Goal: Task Accomplishment & Management: Use online tool/utility

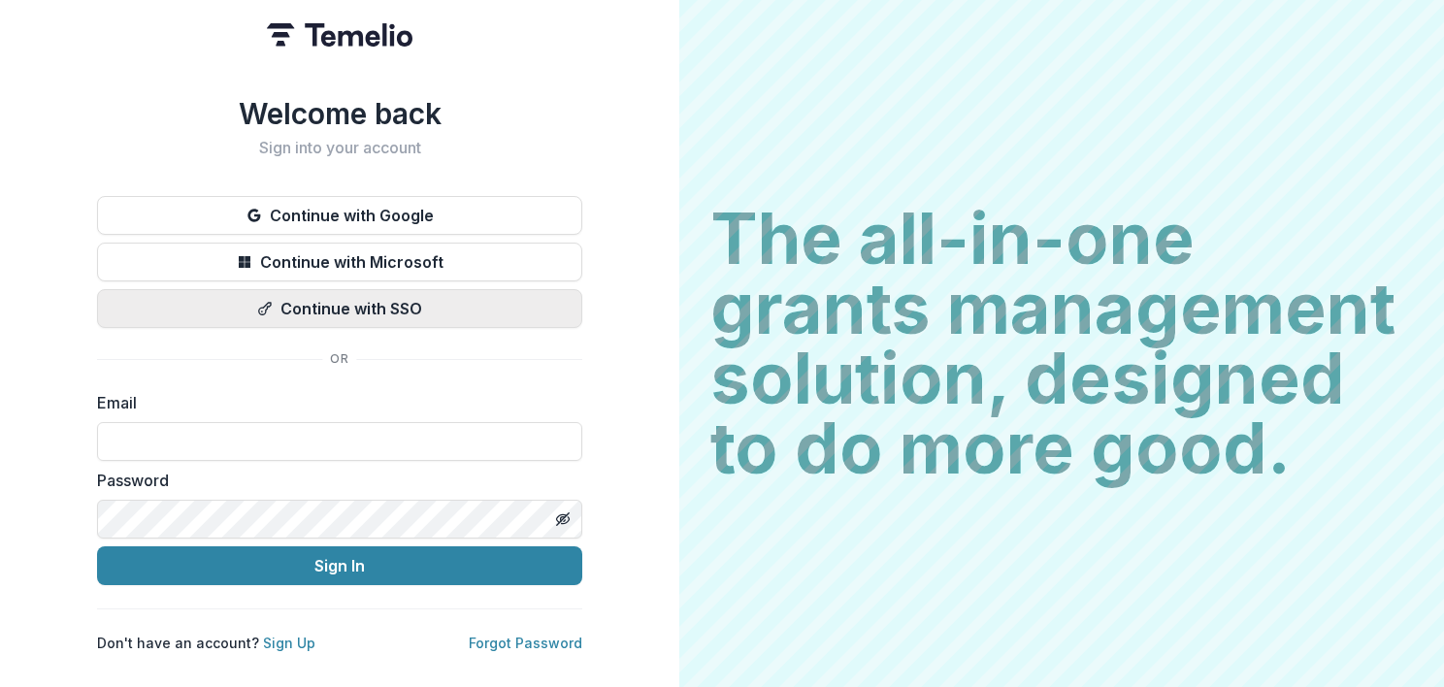
click at [342, 295] on button "Continue with SSO" at bounding box center [339, 308] width 485 height 39
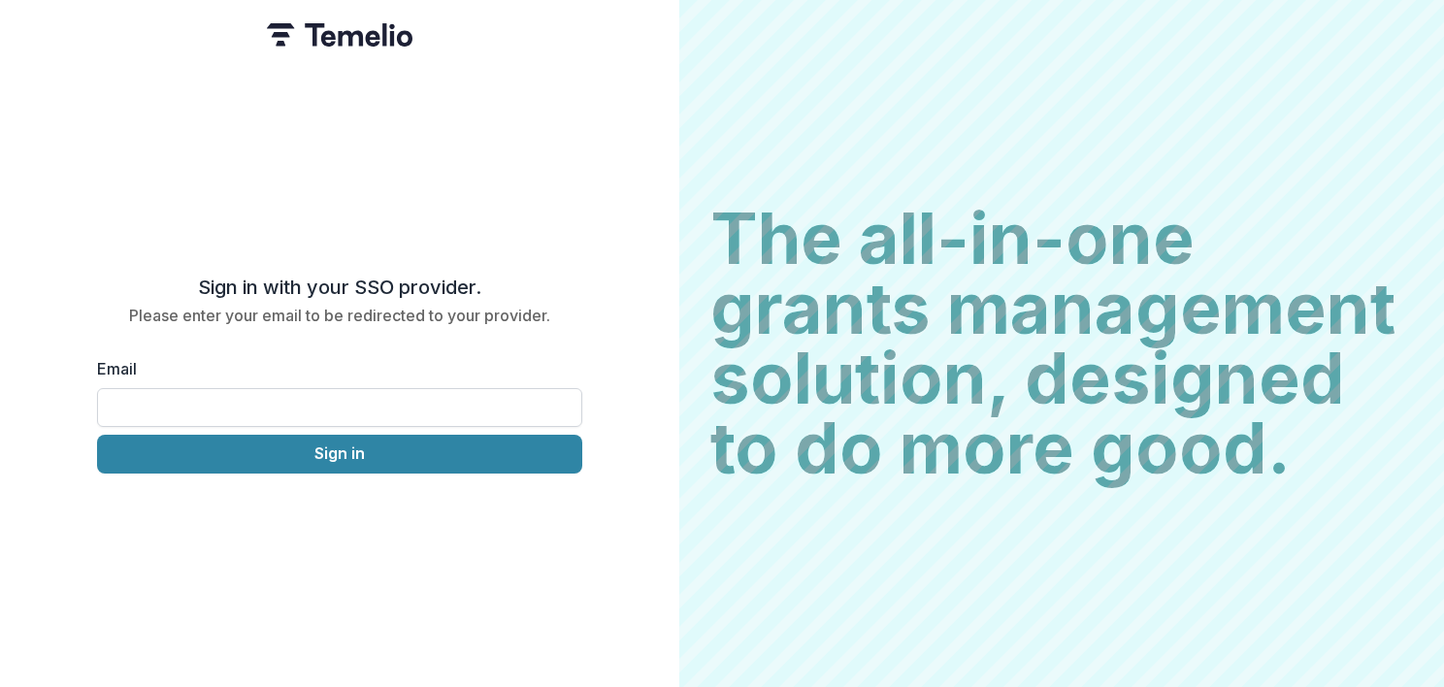
click at [229, 395] on input "Email" at bounding box center [339, 407] width 485 height 39
type input "**********"
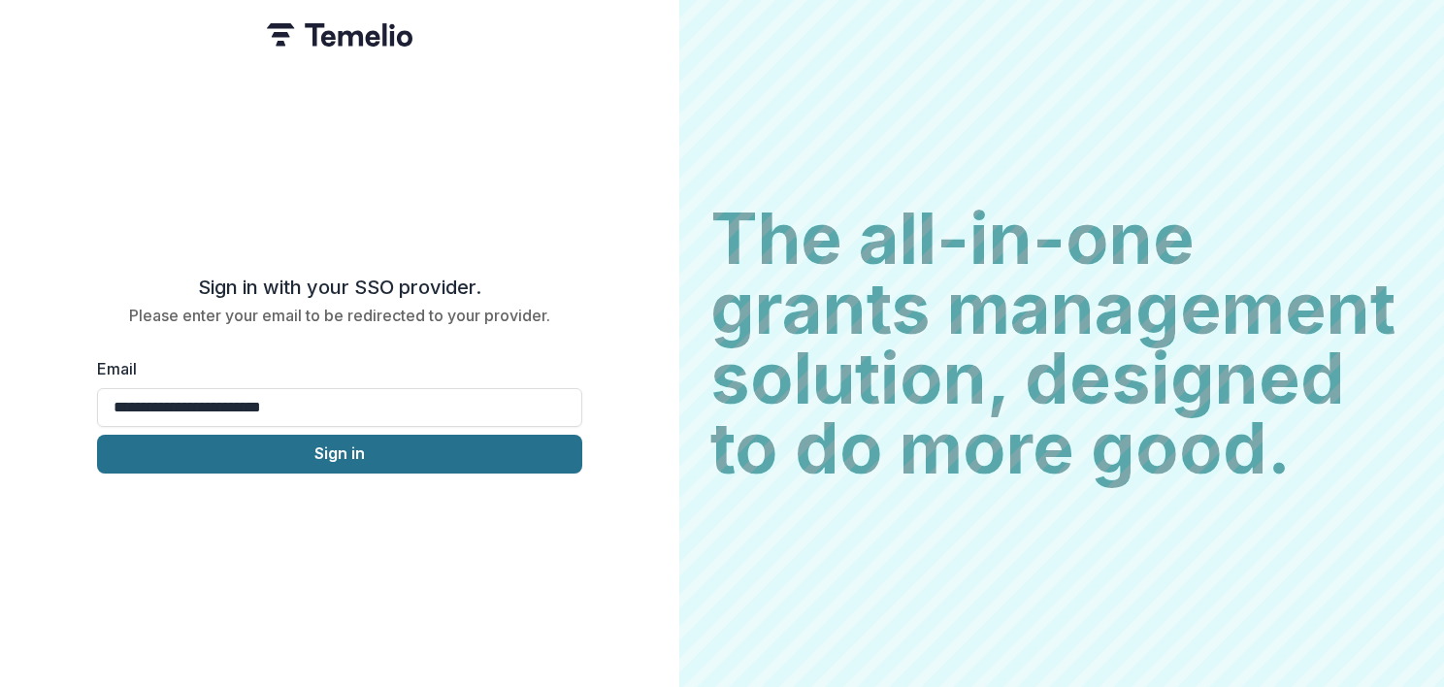
click at [310, 435] on button "Sign in" at bounding box center [339, 454] width 485 height 39
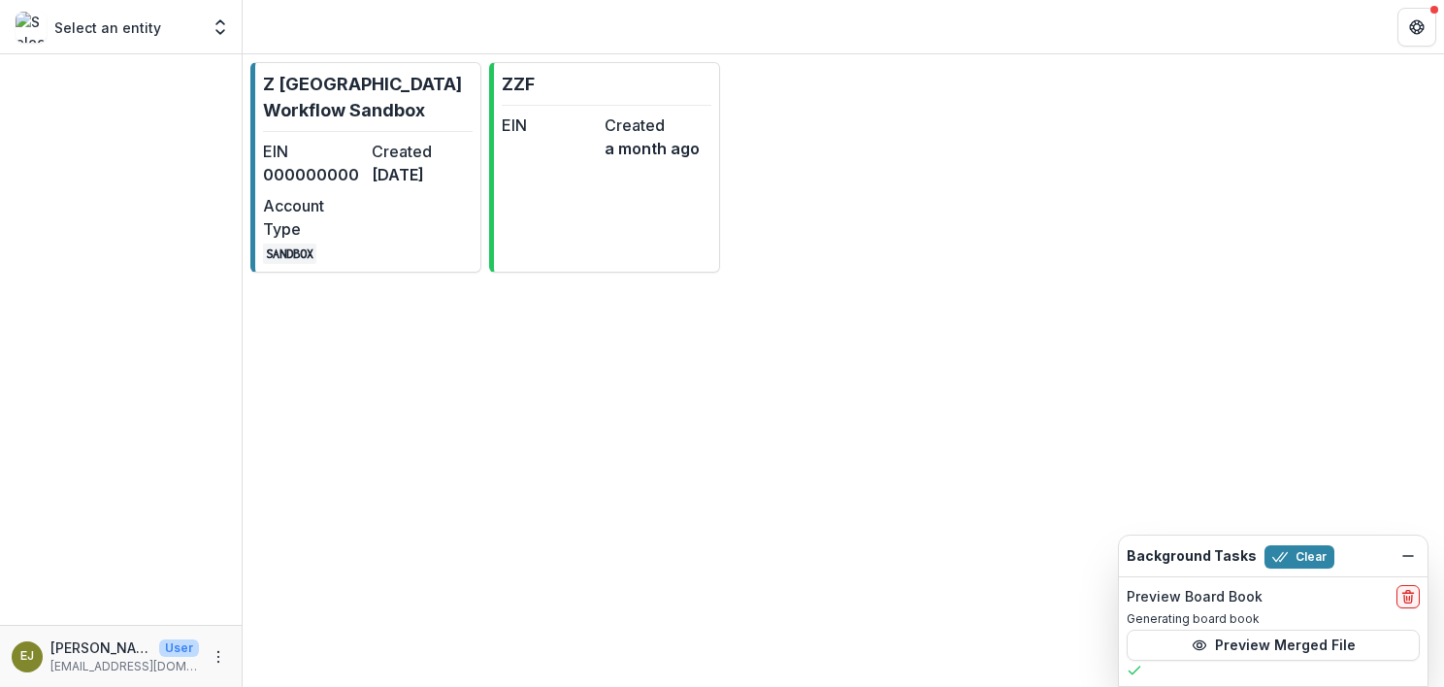
click at [131, 264] on div at bounding box center [121, 339] width 242 height 570
click at [374, 153] on dt "Created" at bounding box center [422, 151] width 101 height 23
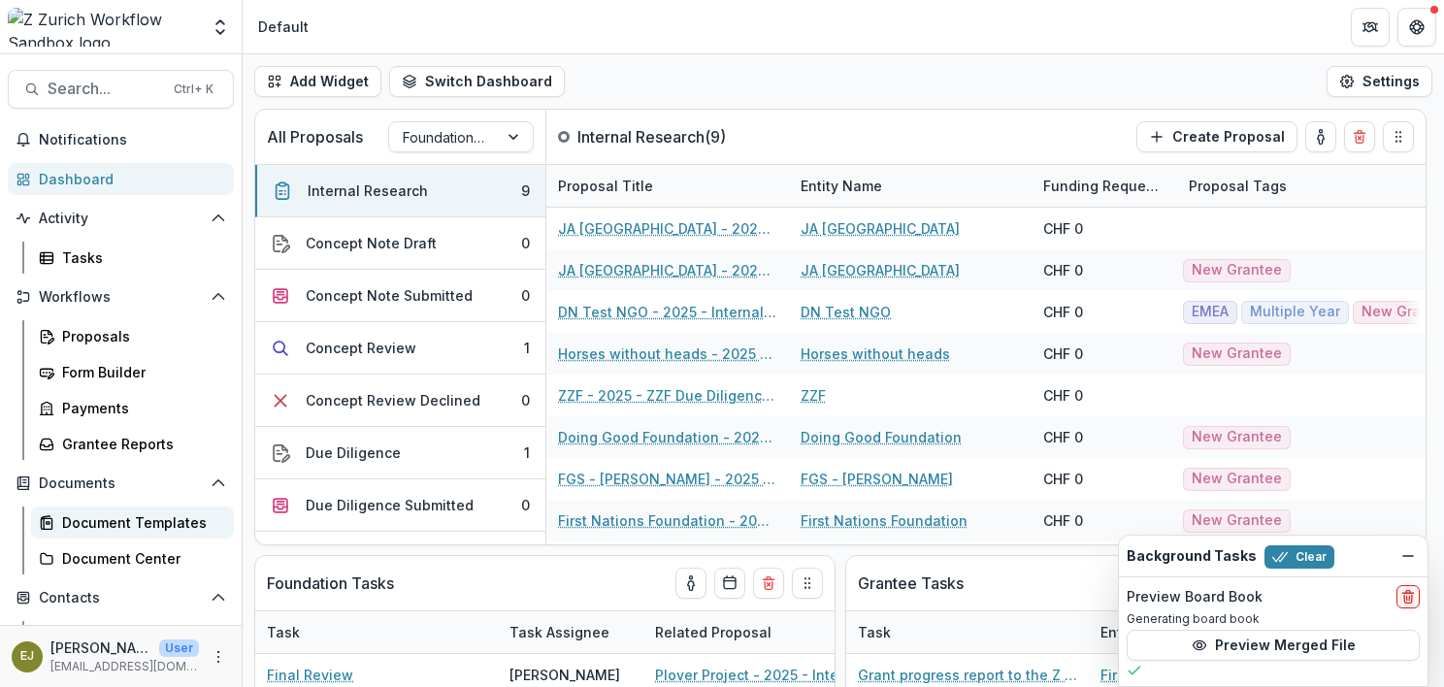
click at [116, 515] on div "Document Templates" at bounding box center [140, 522] width 156 height 20
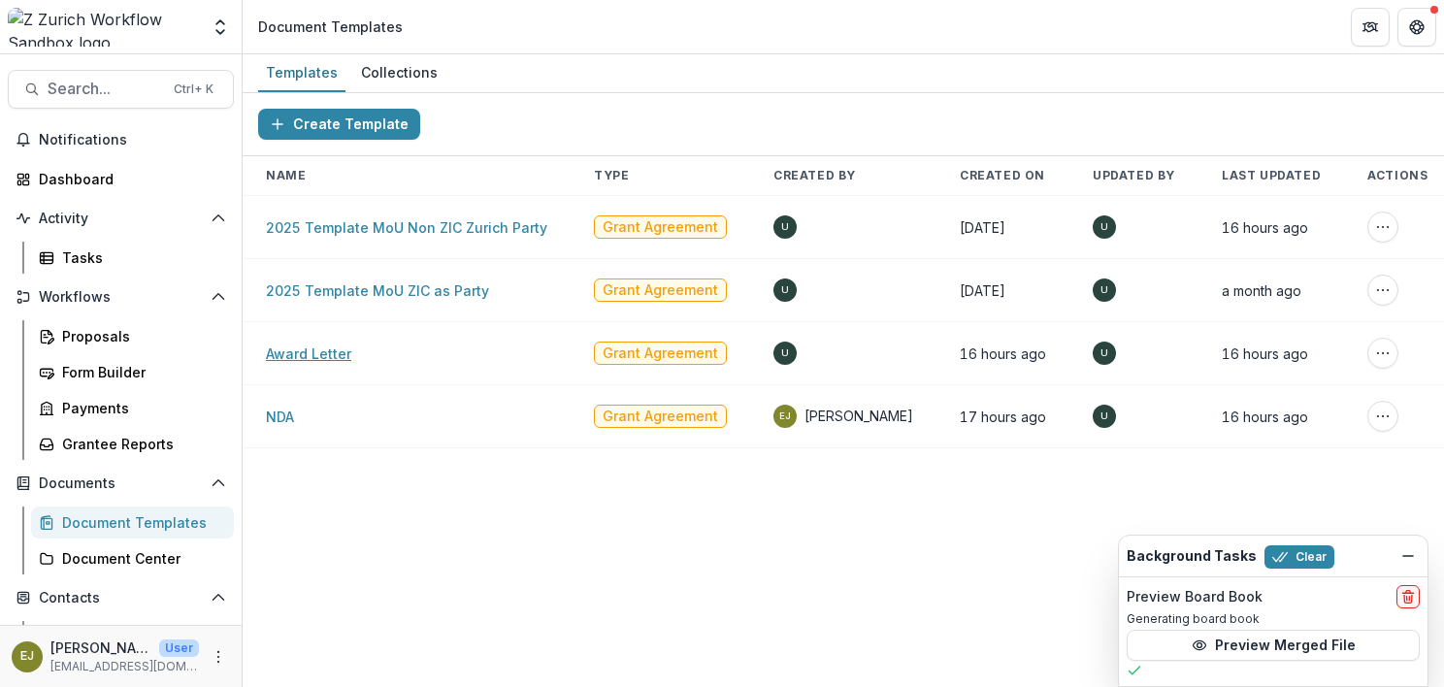
click at [318, 353] on link "Award Letter" at bounding box center [308, 353] width 85 height 16
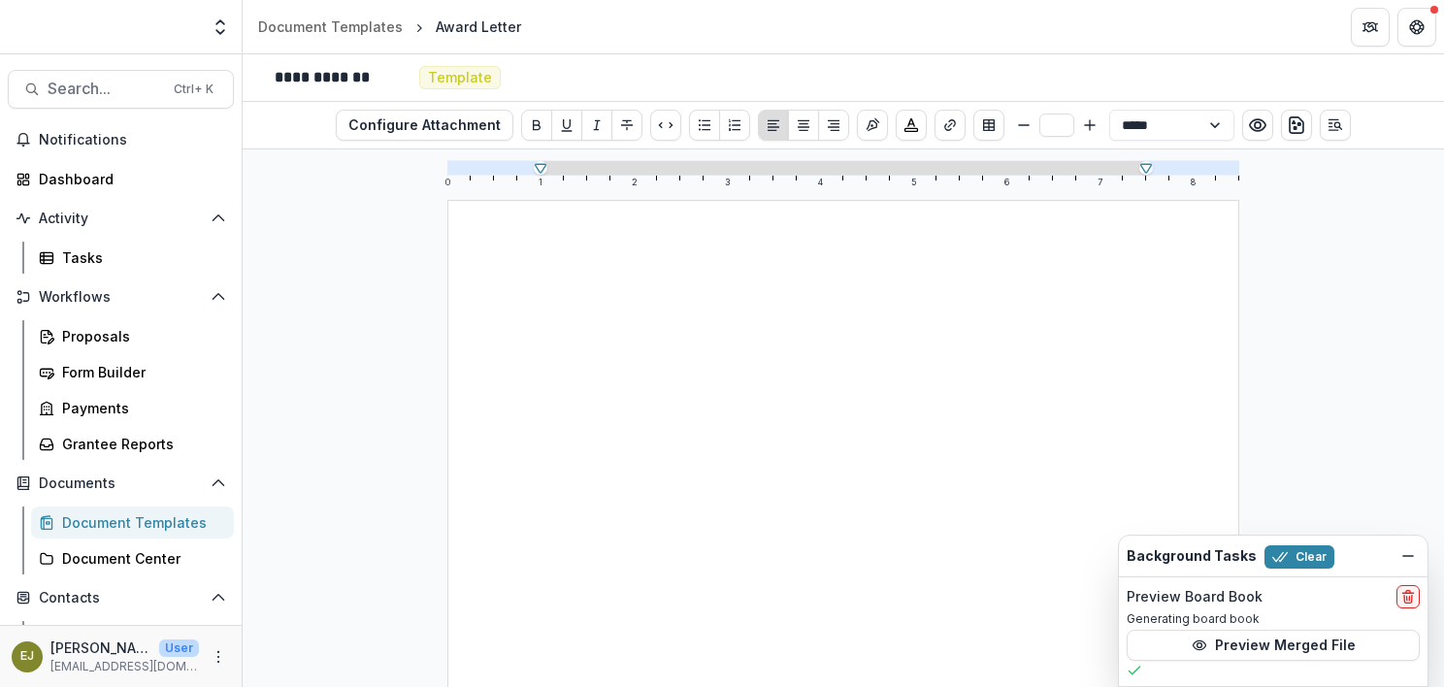
scroll to position [544, 0]
click at [303, 27] on div "Document Templates" at bounding box center [330, 26] width 145 height 20
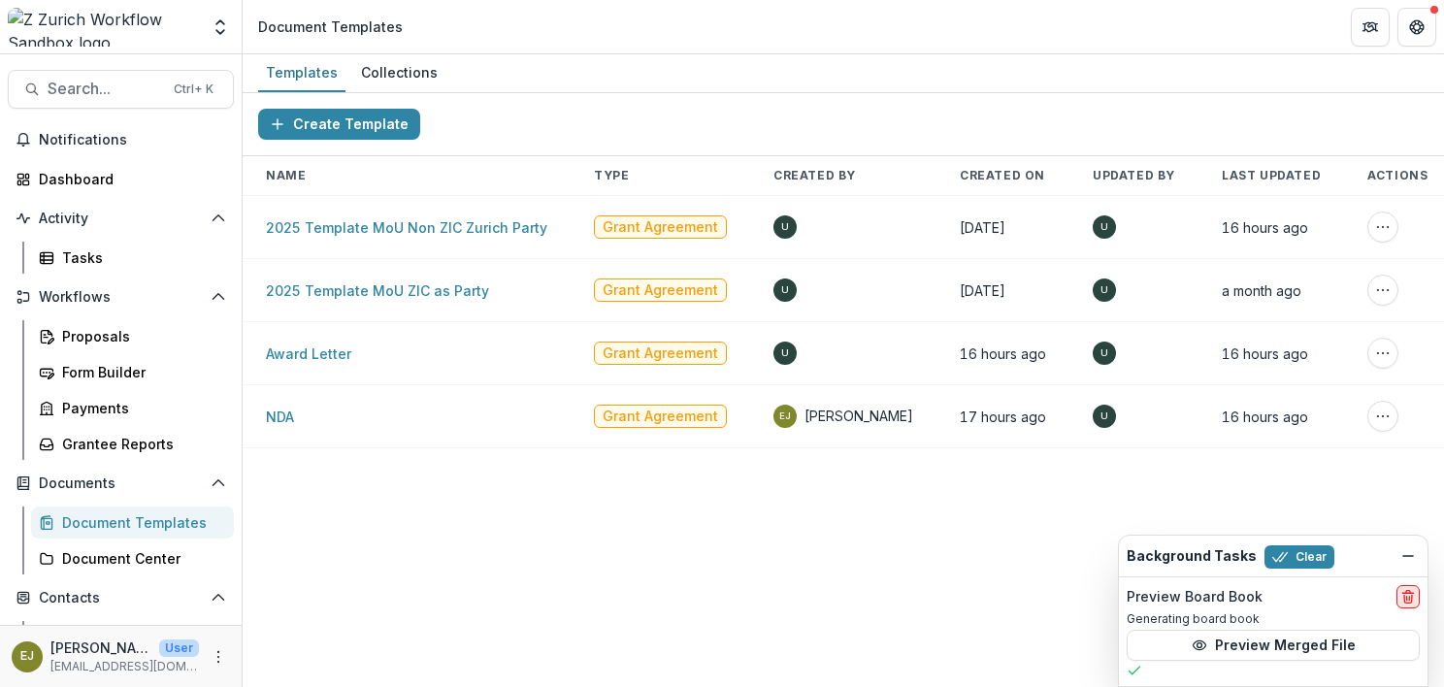
click at [1398, 603] on button "delete" at bounding box center [1407, 596] width 23 height 23
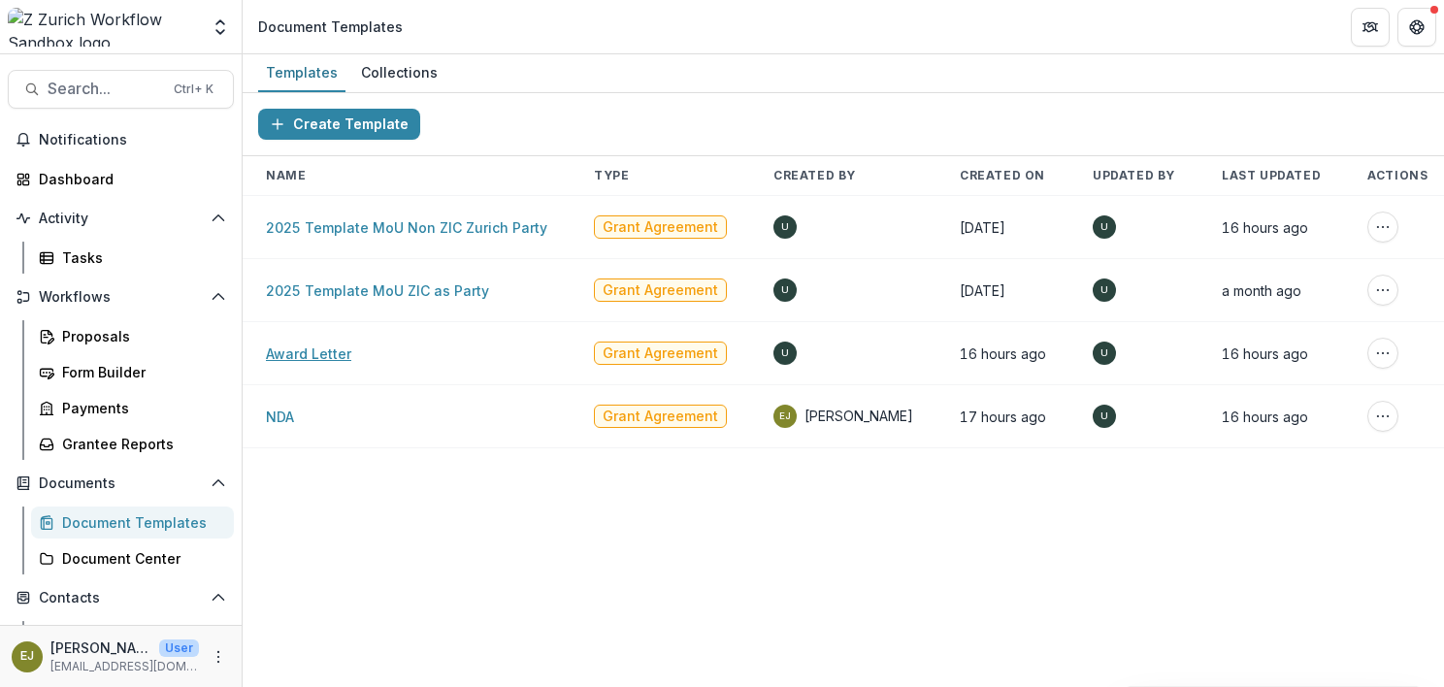
click at [281, 346] on link "Award Letter" at bounding box center [308, 353] width 85 height 16
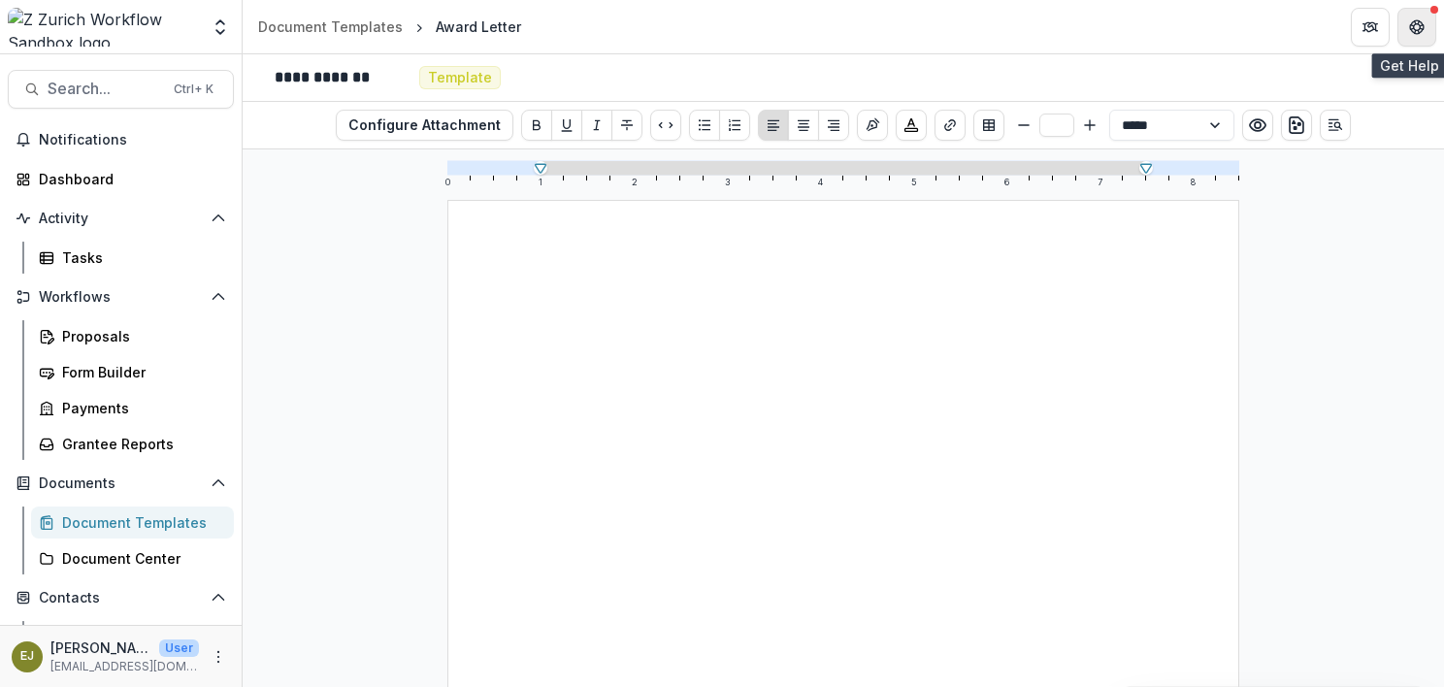
click at [1421, 28] on icon "Get Help" at bounding box center [1421, 26] width 4 height 5
click at [1426, 25] on button "Get Help" at bounding box center [1416, 27] width 39 height 39
click at [337, 26] on div "Document Templates" at bounding box center [330, 26] width 145 height 20
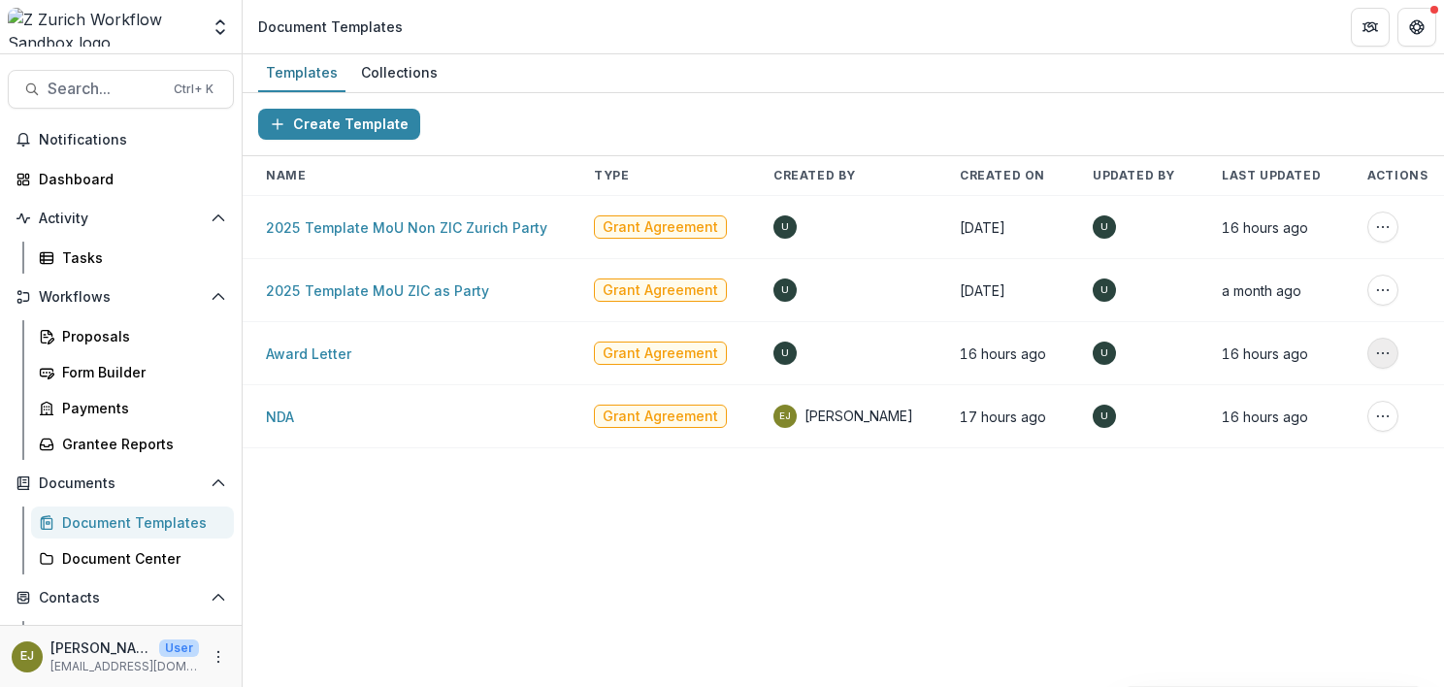
click at [1375, 348] on icon "More Action" at bounding box center [1383, 353] width 16 height 16
click at [244, 532] on div "Create Template Name Type Created By Created On Updated By Last Updated Actions…" at bounding box center [843, 390] width 1201 height 594
click at [280, 415] on link "NDA" at bounding box center [280, 416] width 28 height 16
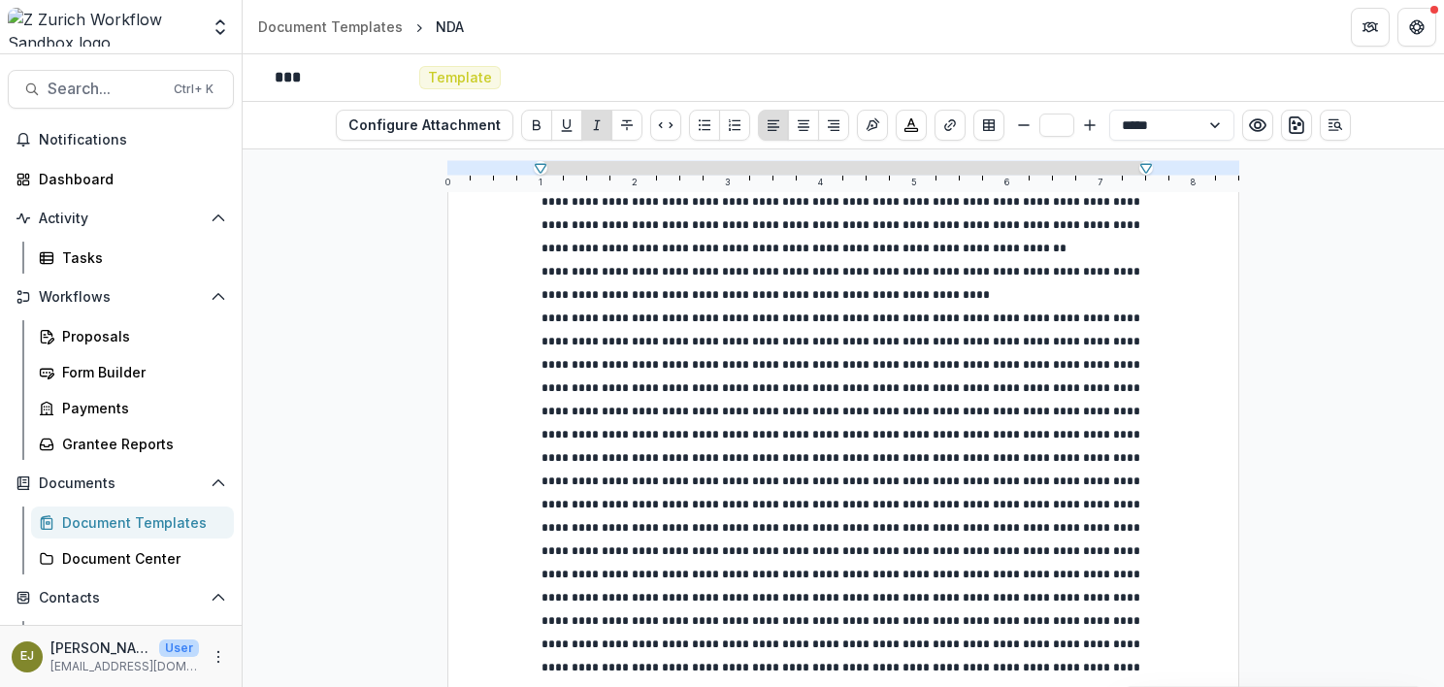
scroll to position [558, 0]
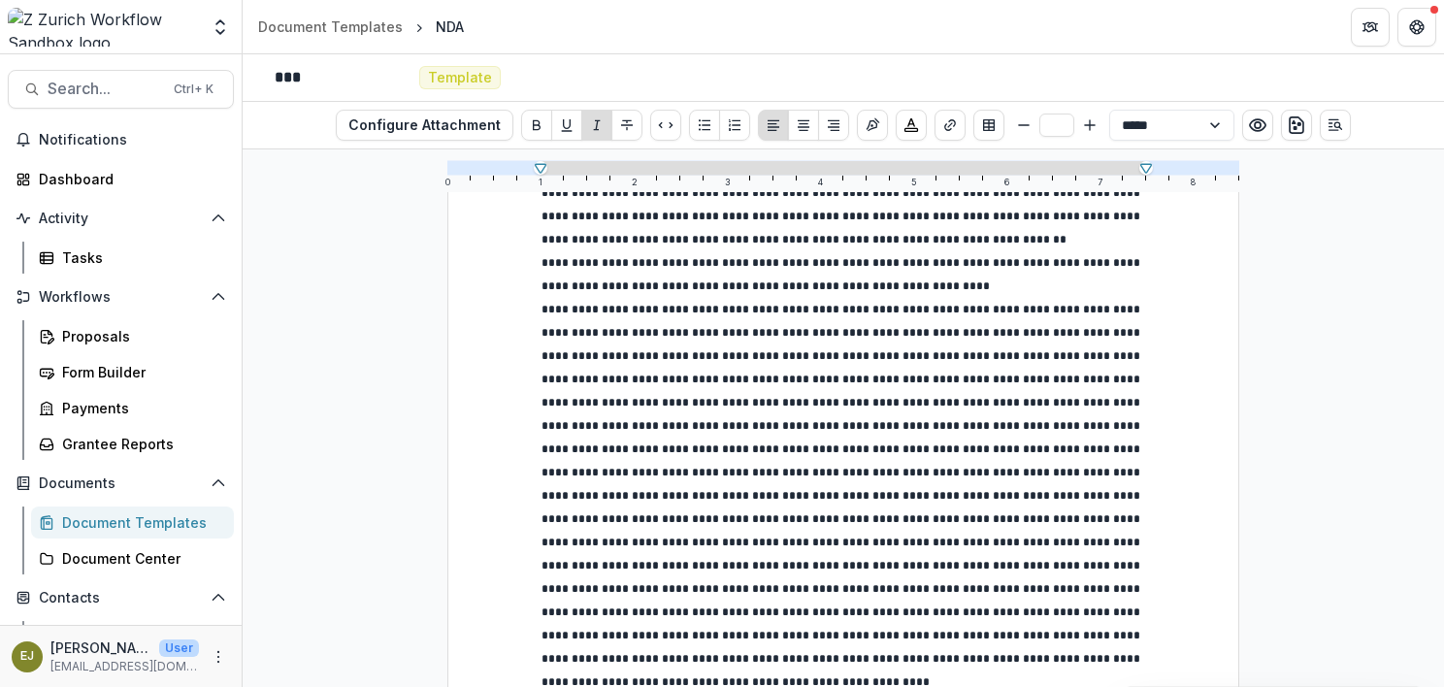
click at [83, 518] on div "Document Templates" at bounding box center [140, 522] width 156 height 20
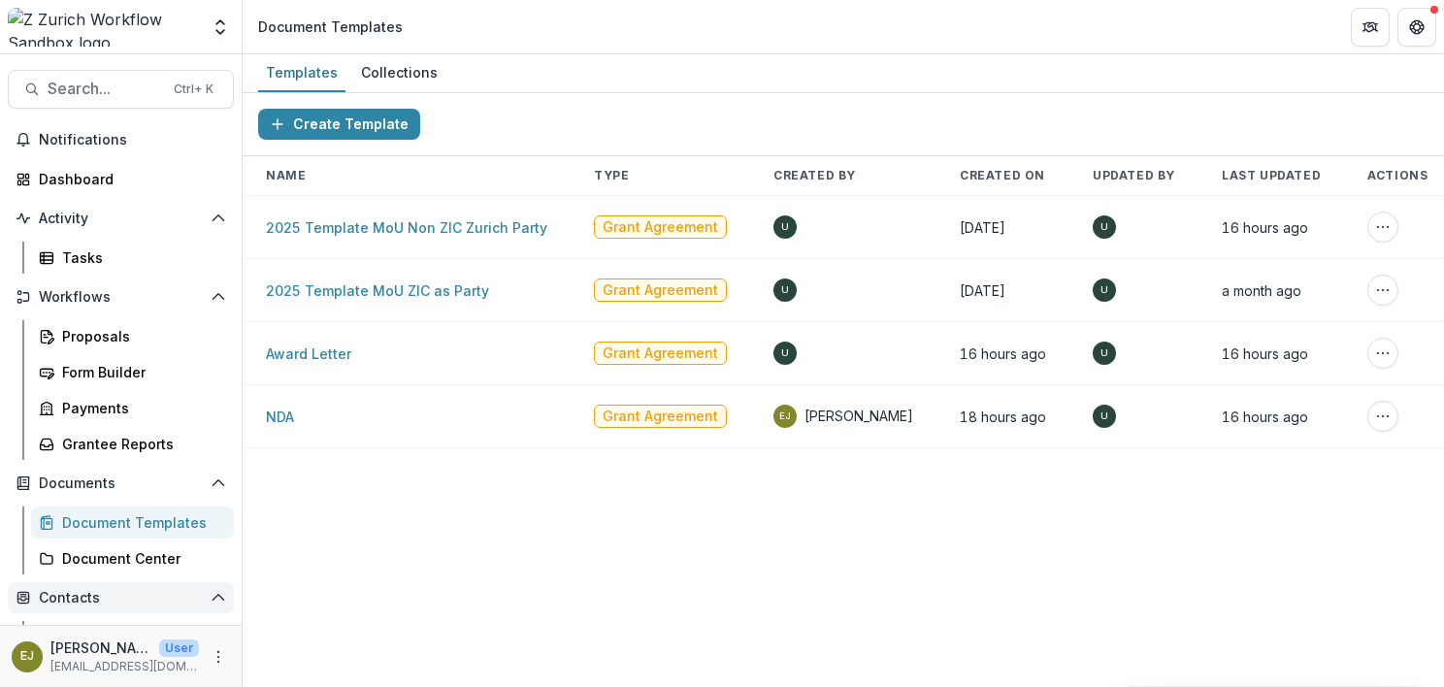
click at [124, 604] on span "Contacts" at bounding box center [121, 598] width 164 height 16
click at [85, 334] on div "Proposals" at bounding box center [140, 336] width 156 height 20
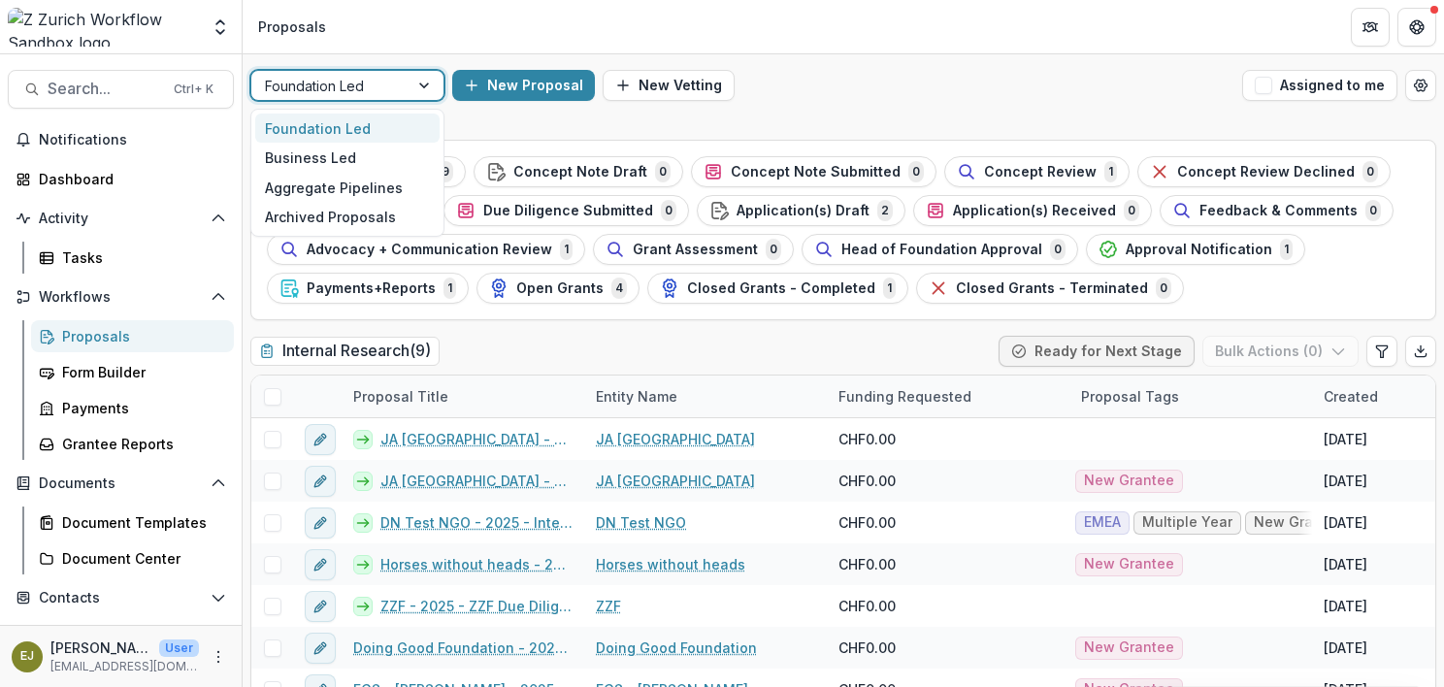
click at [352, 78] on div at bounding box center [330, 86] width 130 height 24
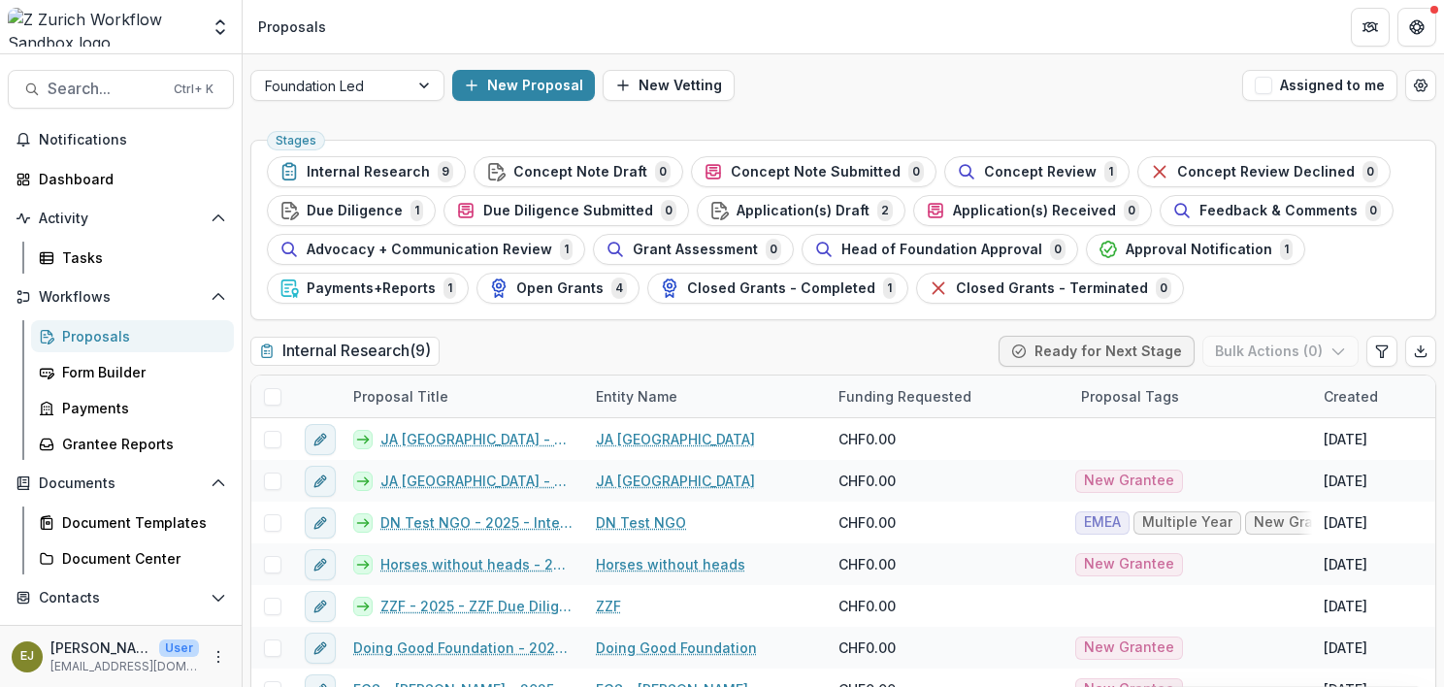
click at [522, 33] on header "Proposals" at bounding box center [843, 26] width 1201 height 53
click at [98, 373] on div "Form Builder" at bounding box center [140, 372] width 156 height 20
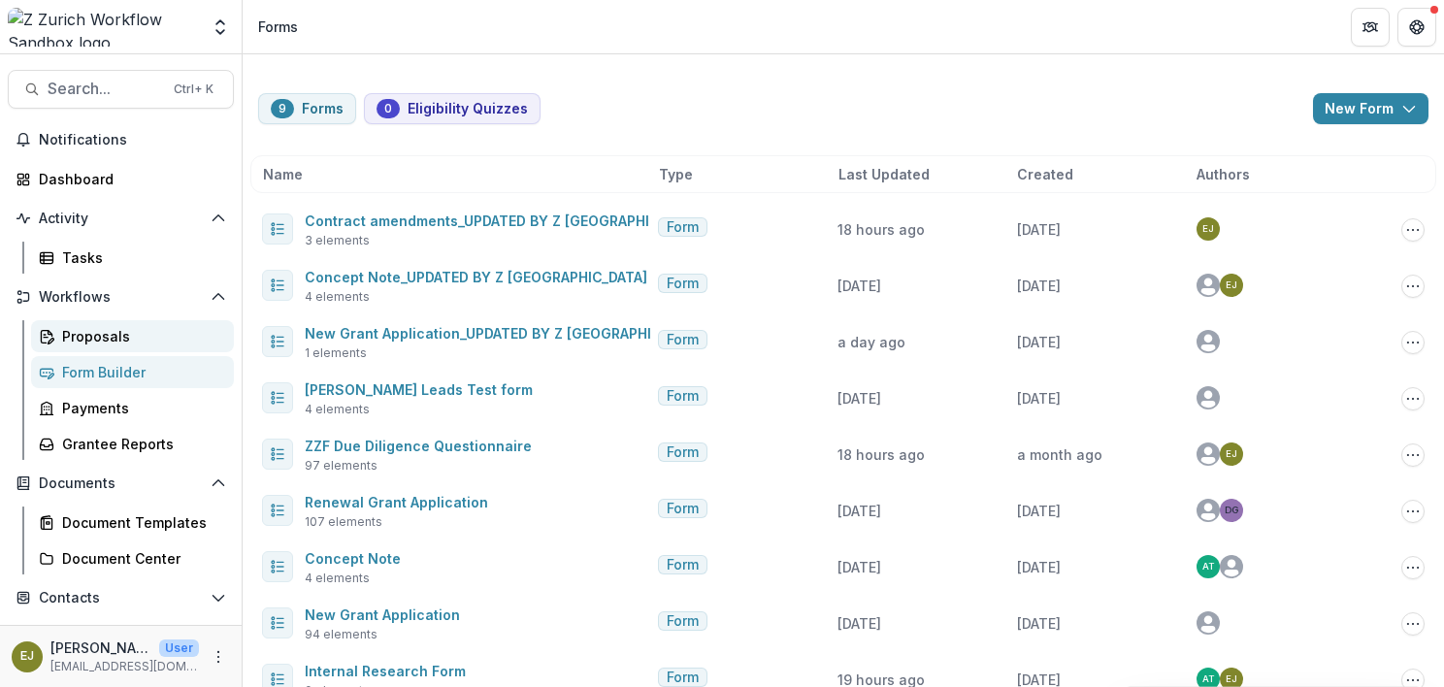
click at [85, 326] on div "Proposals" at bounding box center [140, 336] width 156 height 20
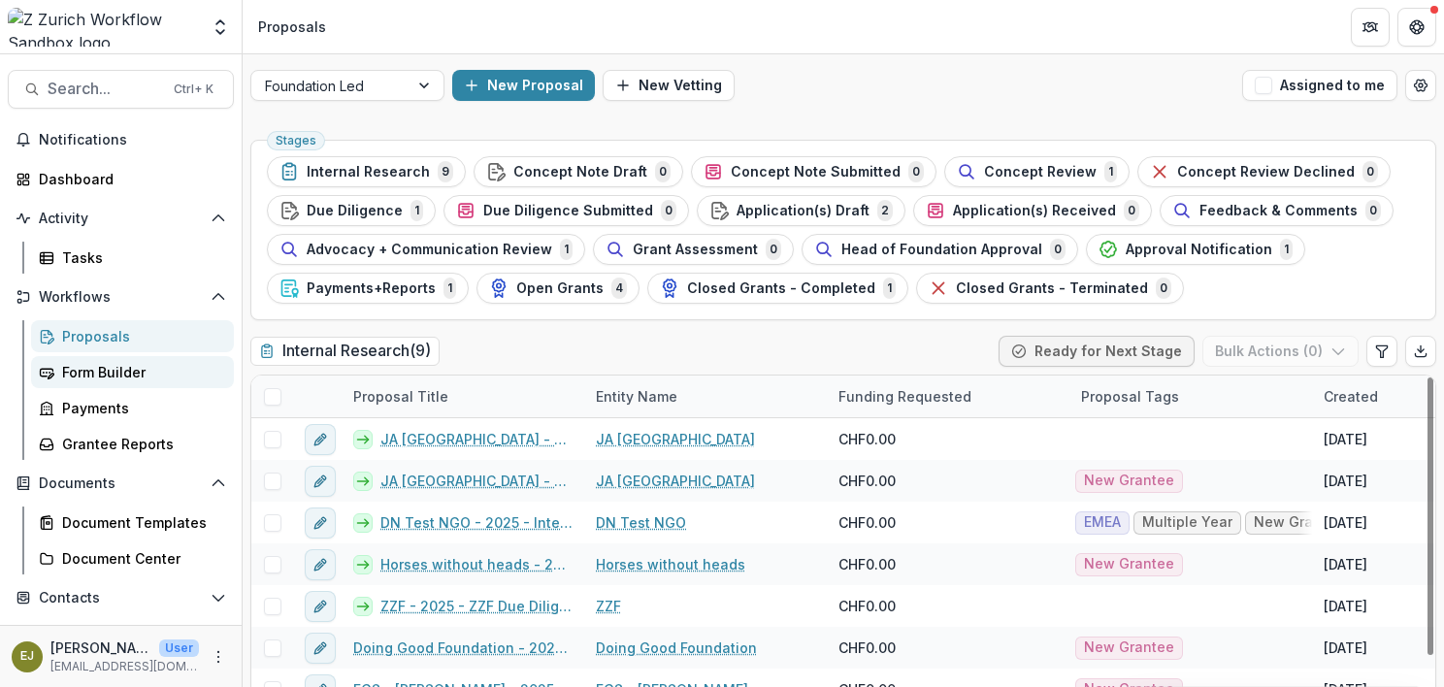
click at [78, 384] on link "Form Builder" at bounding box center [132, 372] width 203 height 32
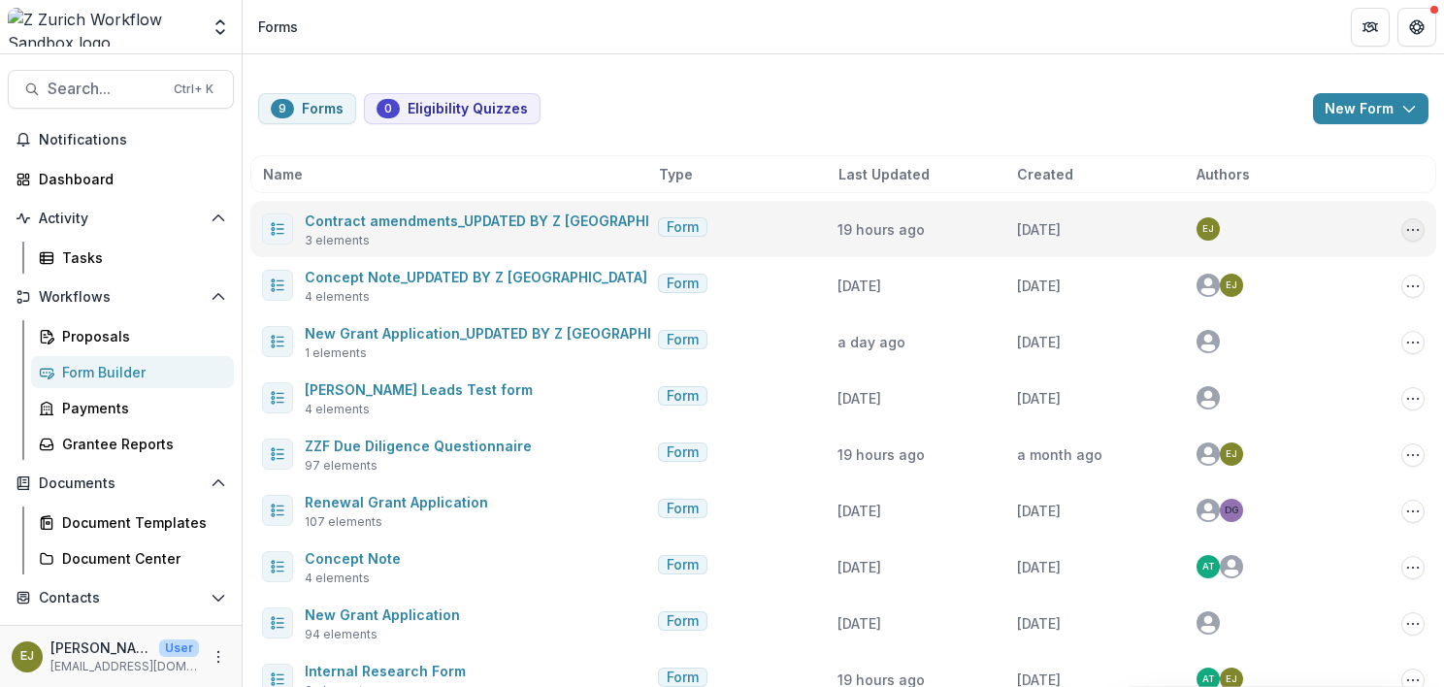
click at [1409, 229] on icon "Options" at bounding box center [1413, 230] width 16 height 16
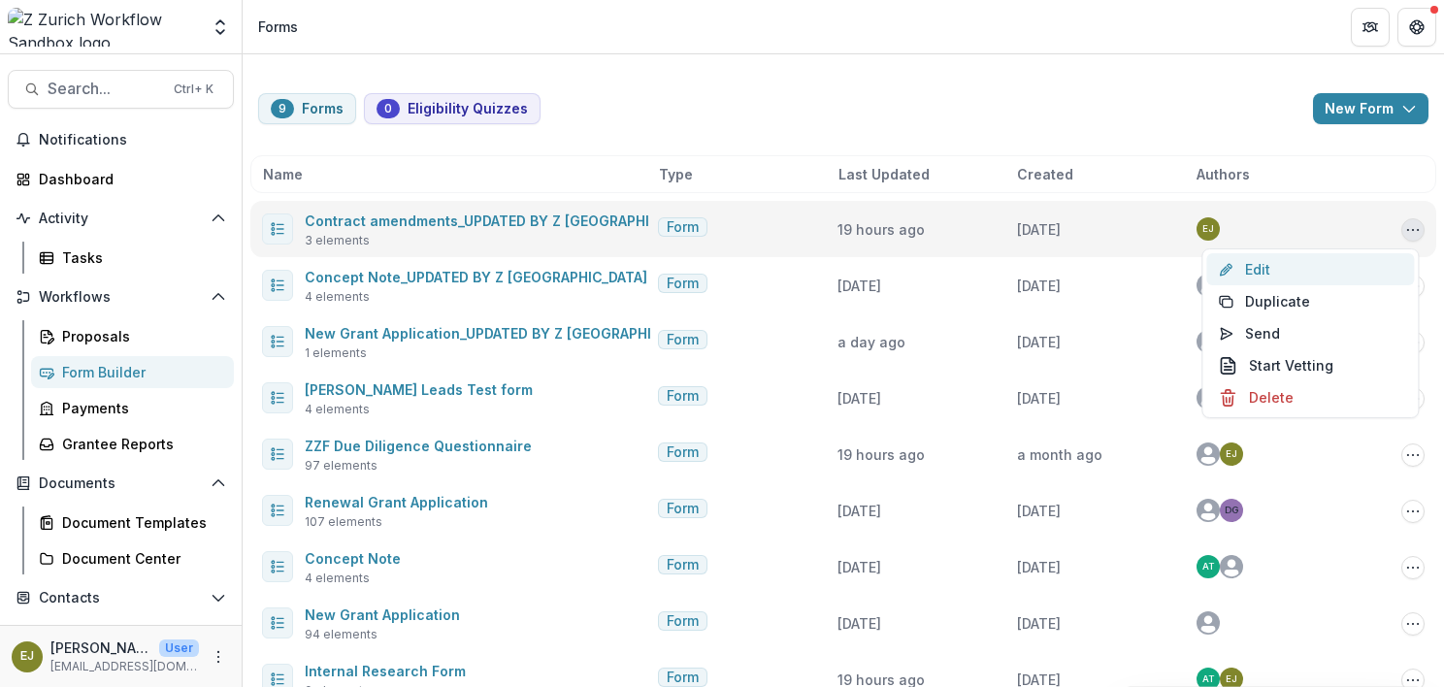
click at [1273, 270] on link "Edit" at bounding box center [1310, 269] width 208 height 32
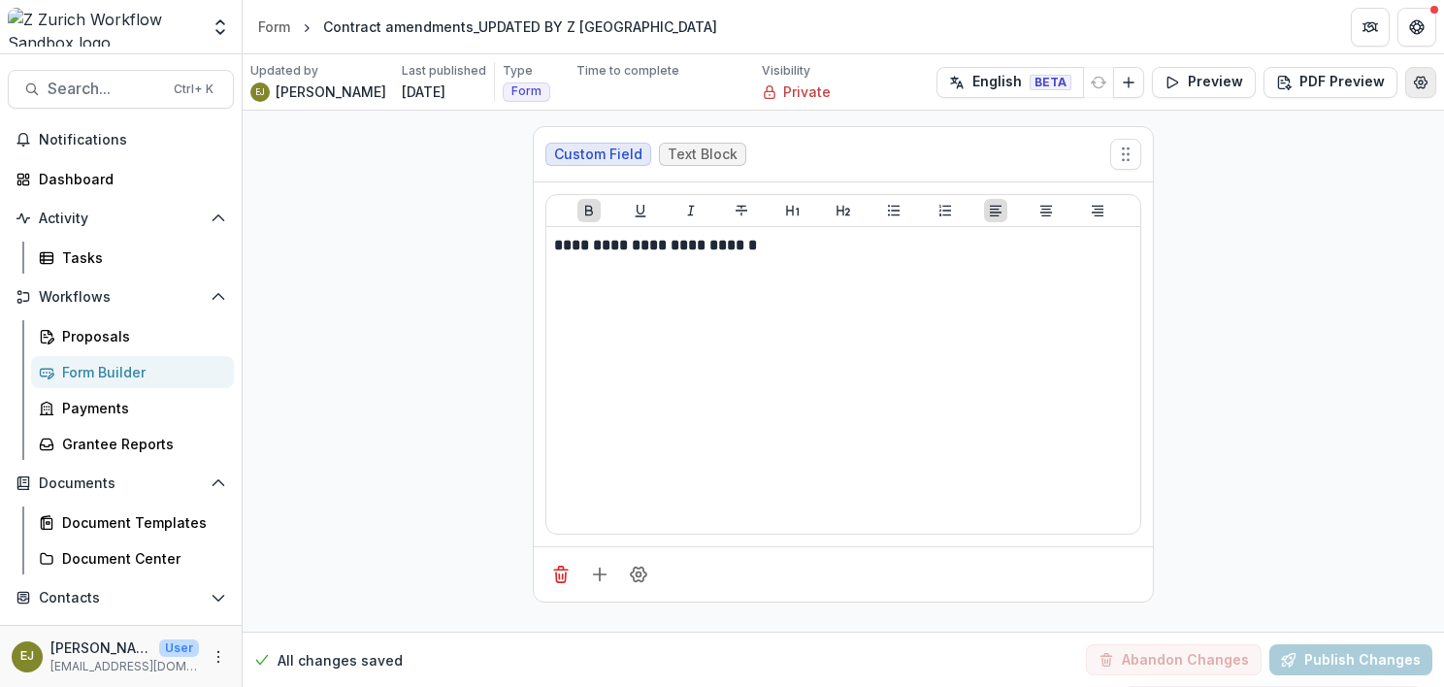
click at [1415, 82] on icon "Edit Form Settings" at bounding box center [1421, 83] width 16 height 16
select select "*******"
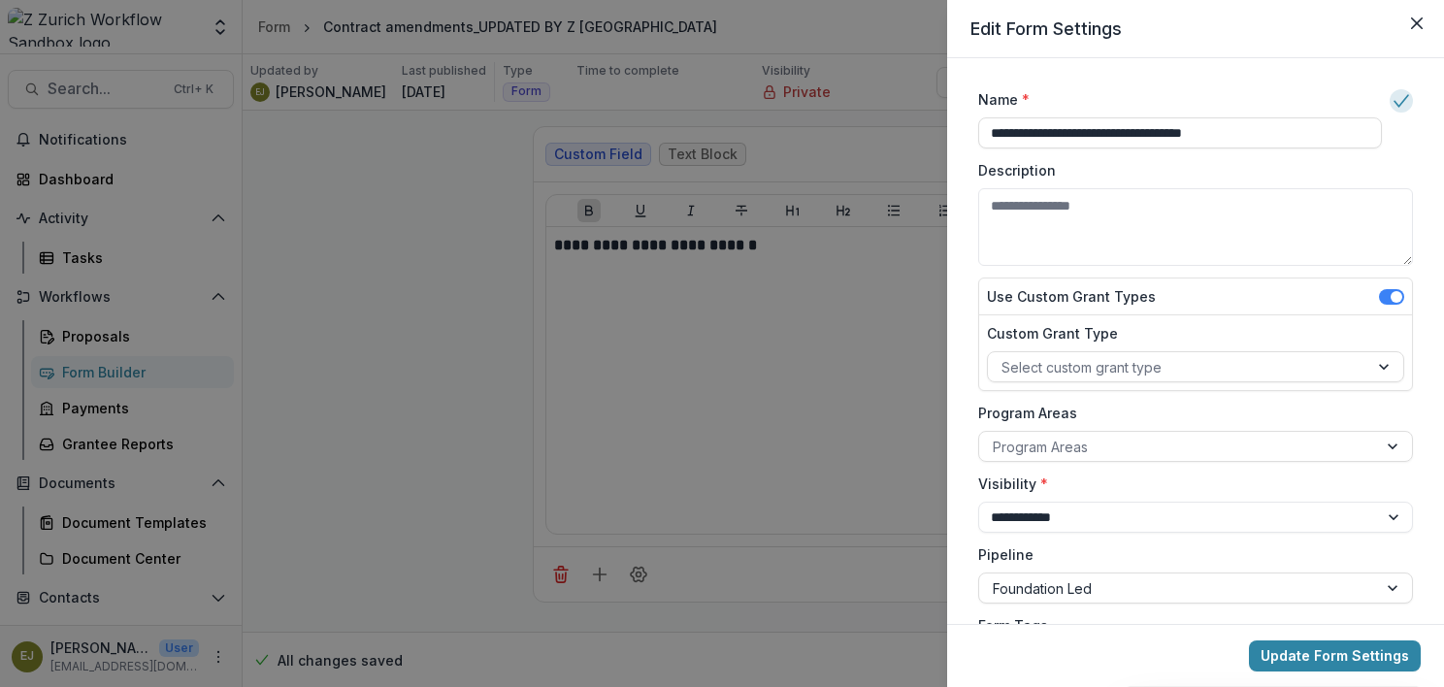
drag, startPoint x: 1046, startPoint y: 135, endPoint x: 939, endPoint y: 135, distance: 106.7
click at [939, 135] on div "**********" at bounding box center [722, 343] width 1444 height 687
click at [1110, 133] on input "**********" at bounding box center [1180, 132] width 404 height 31
type input "**********"
click at [1339, 653] on button "Update Form Settings" at bounding box center [1335, 655] width 172 height 31
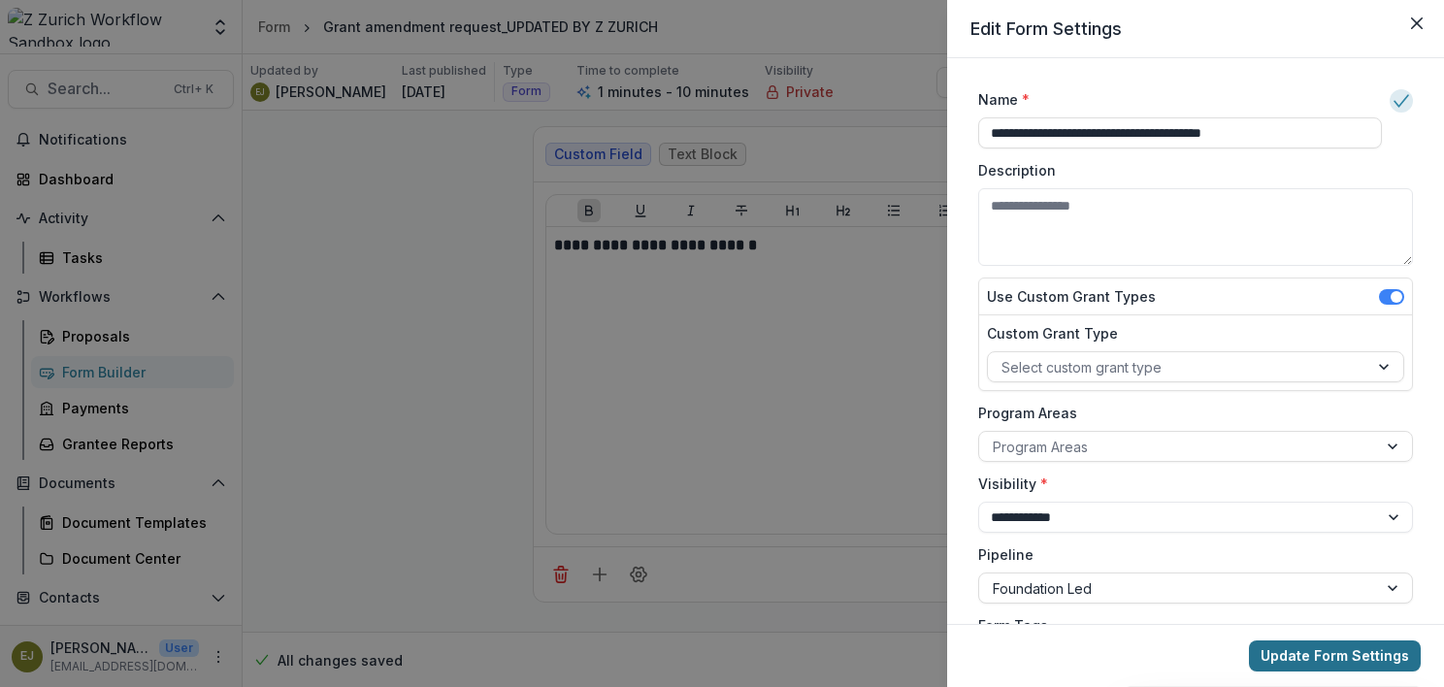
click at [1318, 655] on button "Update Form Settings" at bounding box center [1335, 655] width 172 height 31
click at [98, 366] on div "**********" at bounding box center [722, 343] width 1444 height 687
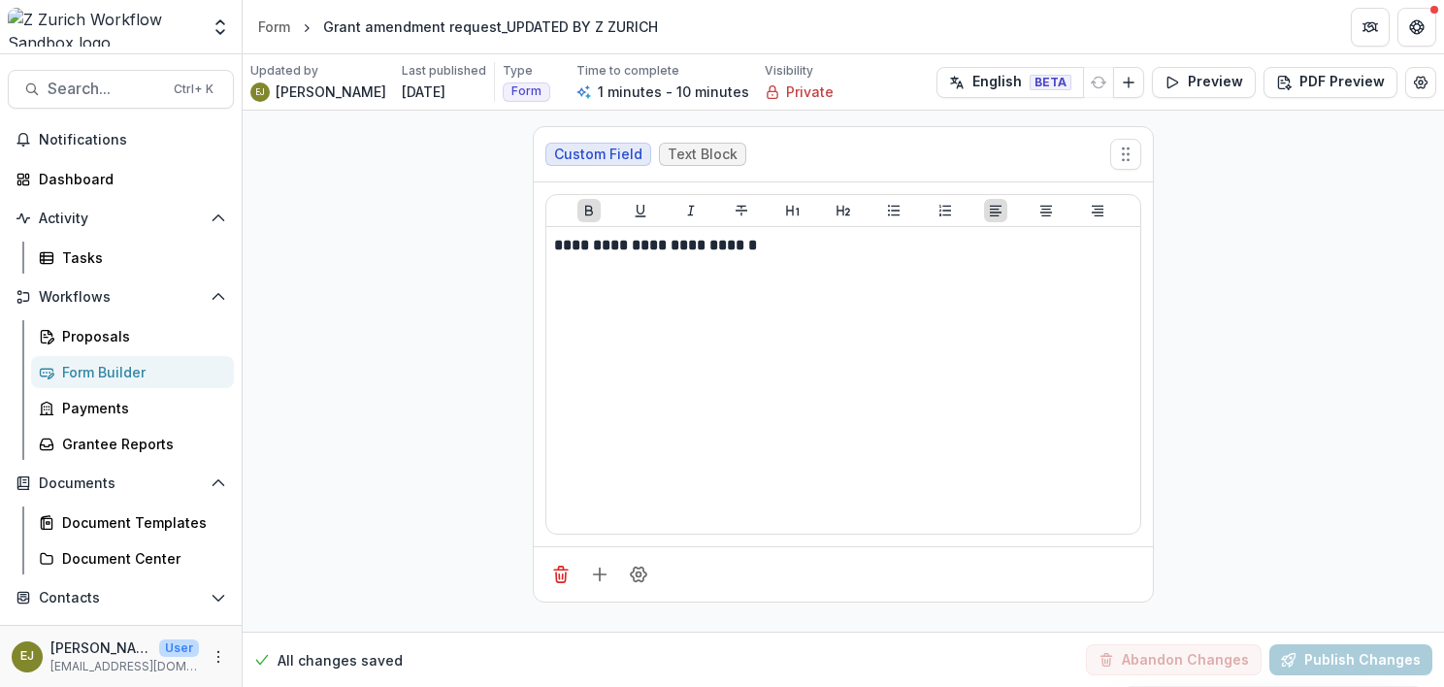
click at [98, 366] on div "Form Builder" at bounding box center [140, 372] width 156 height 20
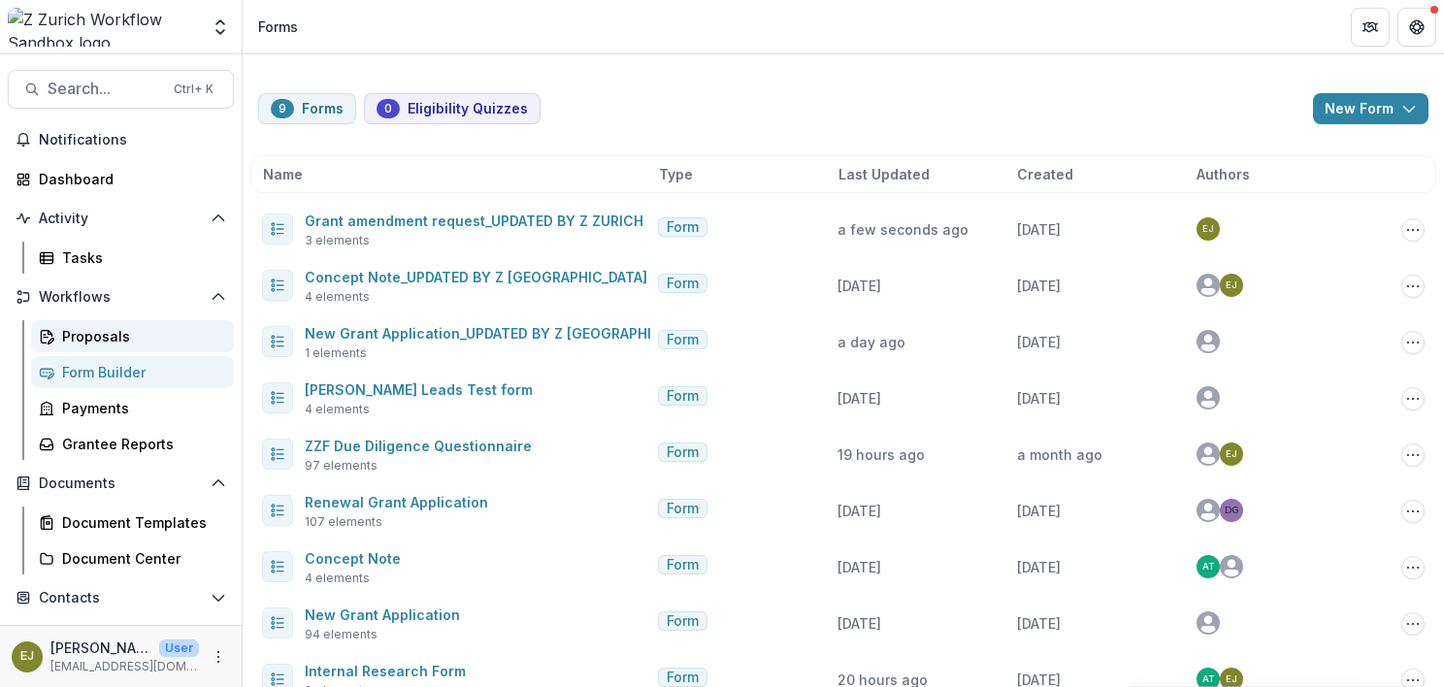
click at [116, 326] on div "Proposals" at bounding box center [140, 336] width 156 height 20
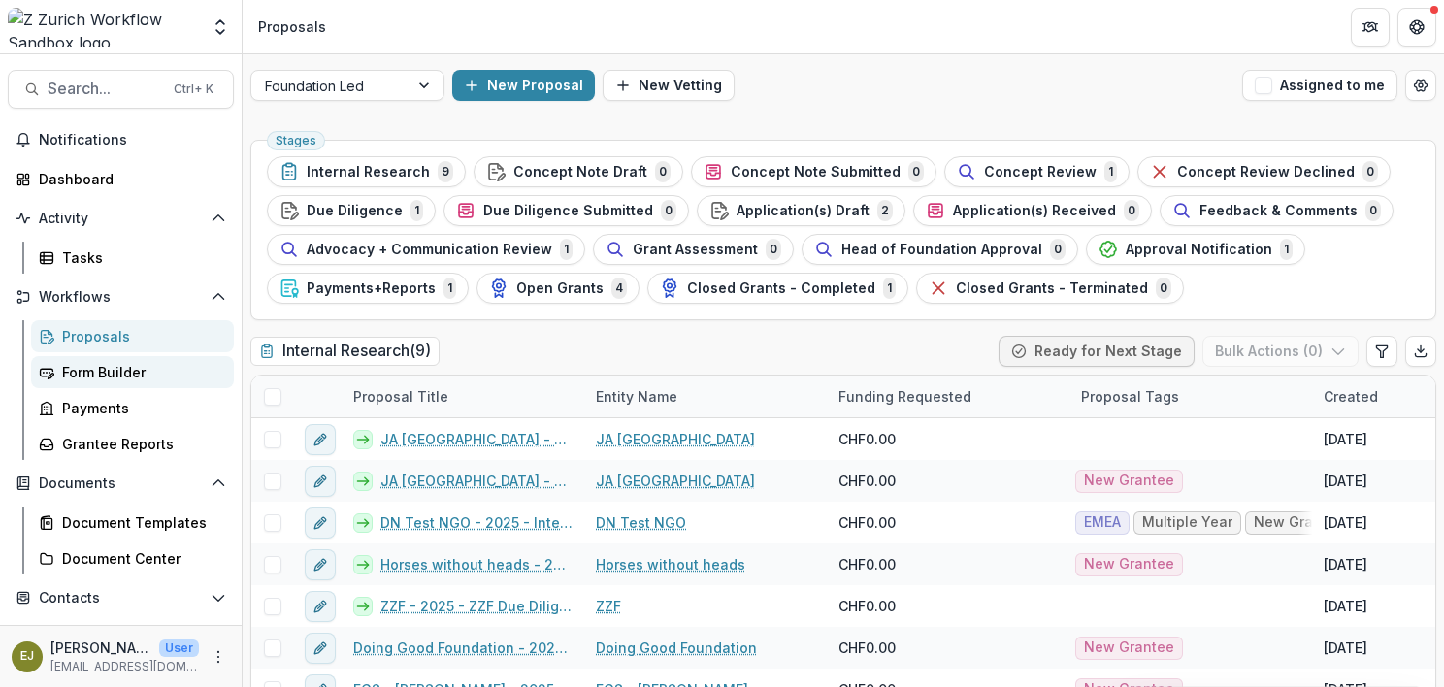
click at [96, 372] on div "Form Builder" at bounding box center [140, 372] width 156 height 20
